Goal: Use online tool/utility: Utilize a website feature to perform a specific function

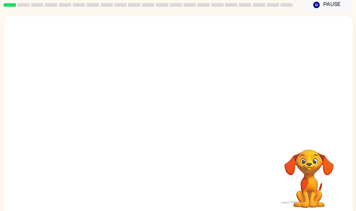
scroll to position [31, 0]
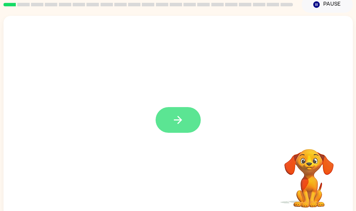
click at [184, 117] on icon "button" at bounding box center [178, 120] width 12 height 12
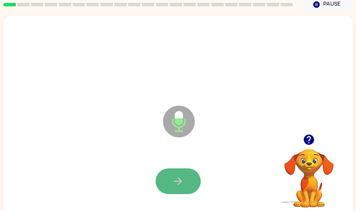
click at [184, 183] on icon "button" at bounding box center [178, 181] width 12 height 12
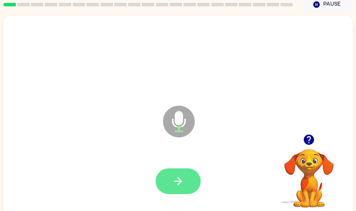
click at [184, 183] on icon "button" at bounding box center [178, 181] width 12 height 12
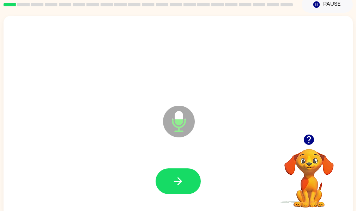
click at [184, 183] on icon "button" at bounding box center [178, 181] width 12 height 12
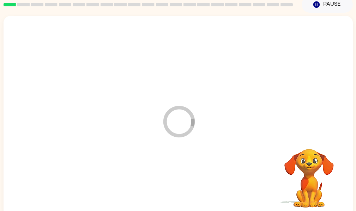
click at [189, 183] on div at bounding box center [178, 182] width 335 height 58
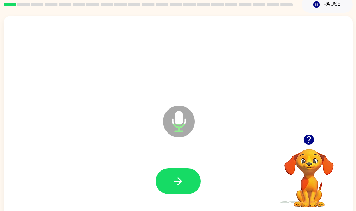
click at [184, 183] on icon "button" at bounding box center [178, 181] width 12 height 12
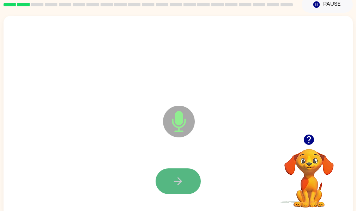
click at [184, 183] on icon "button" at bounding box center [178, 181] width 12 height 12
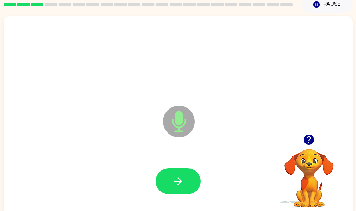
click at [310, 140] on icon "button" at bounding box center [308, 140] width 10 height 10
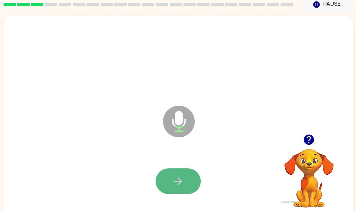
click at [184, 180] on icon "button" at bounding box center [178, 181] width 12 height 12
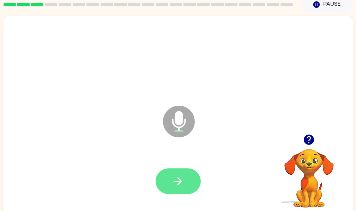
click at [184, 177] on icon "button" at bounding box center [178, 181] width 12 height 12
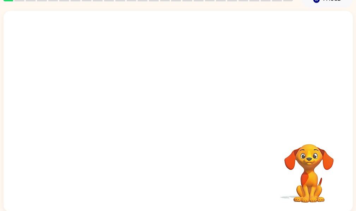
scroll to position [39, 0]
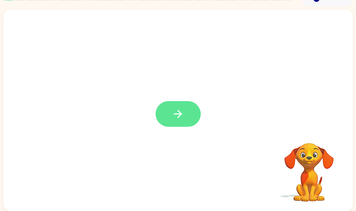
click at [184, 111] on icon "button" at bounding box center [178, 114] width 12 height 12
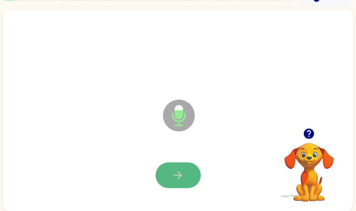
click at [184, 174] on icon "button" at bounding box center [178, 175] width 12 height 12
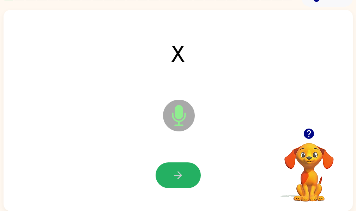
click at [184, 174] on icon "button" at bounding box center [178, 175] width 12 height 12
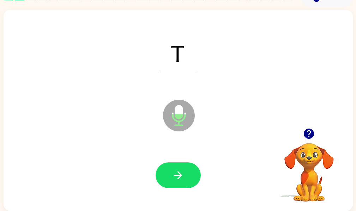
click at [184, 174] on icon "button" at bounding box center [178, 175] width 12 height 12
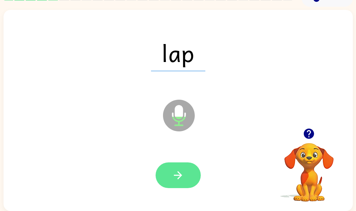
click at [184, 172] on icon "button" at bounding box center [178, 175] width 12 height 12
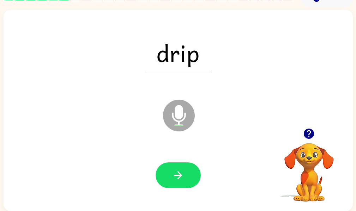
click at [210, 46] on span "drip" at bounding box center [178, 53] width 65 height 37
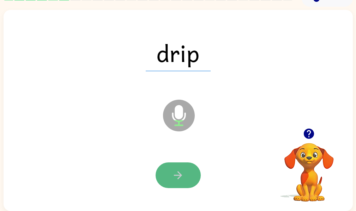
click at [191, 184] on button "button" at bounding box center [177, 175] width 45 height 26
